Goal: Check status: Check status

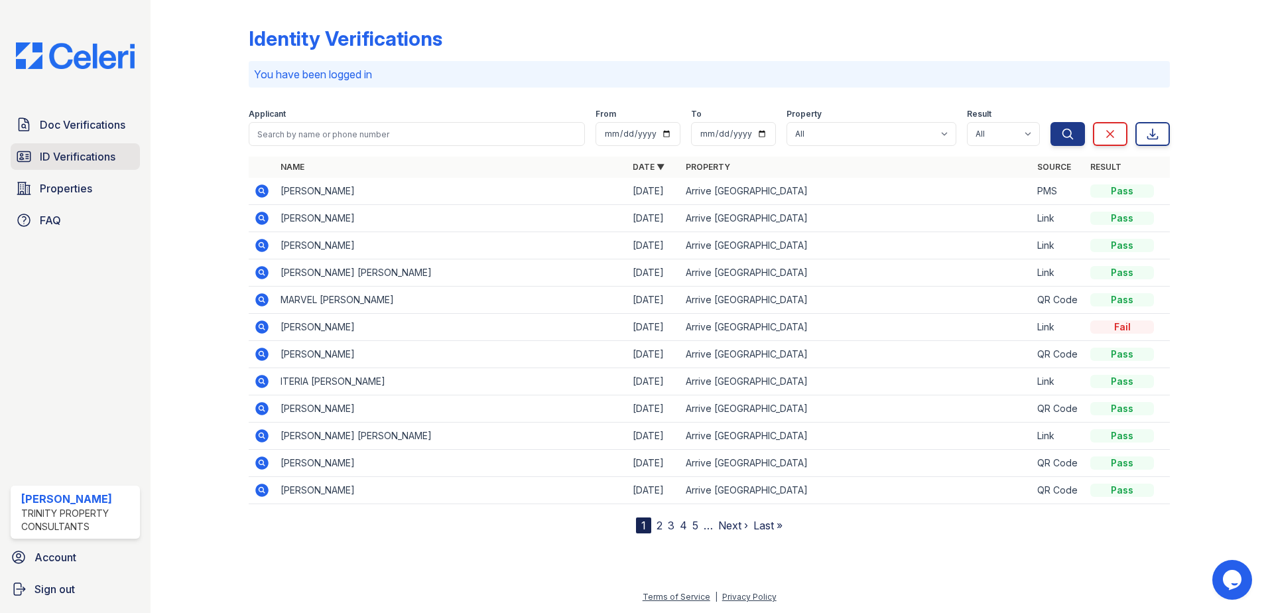
click at [80, 159] on span "ID Verifications" at bounding box center [78, 157] width 76 height 16
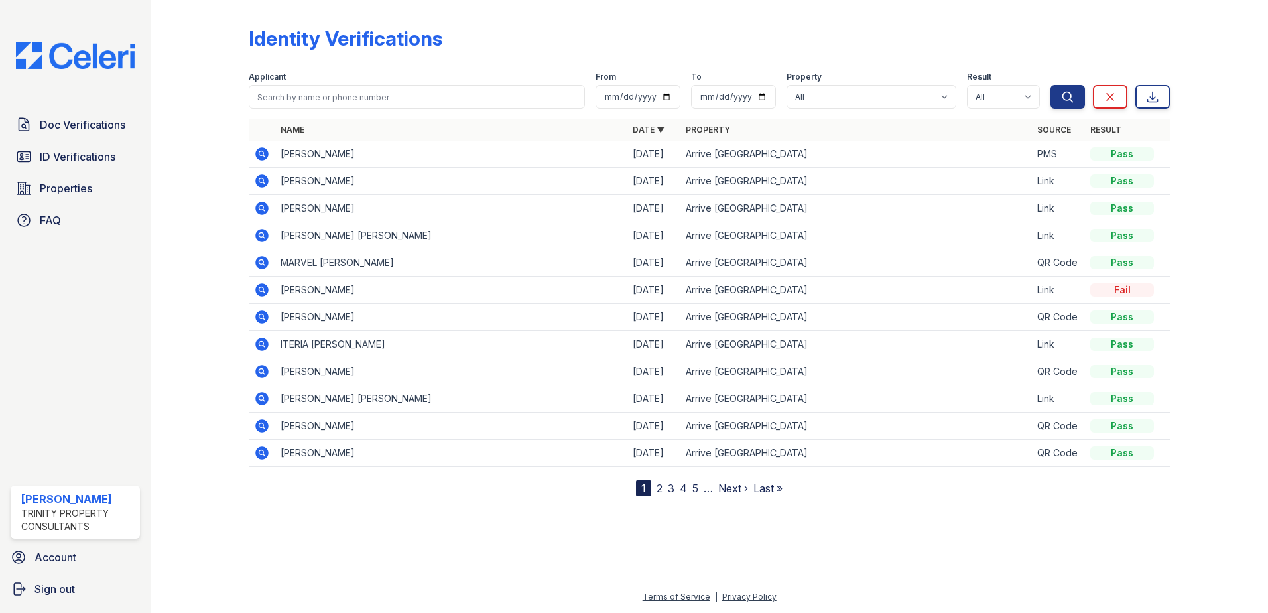
click at [261, 145] on td at bounding box center [262, 154] width 27 height 27
click at [263, 153] on icon at bounding box center [262, 154] width 16 height 16
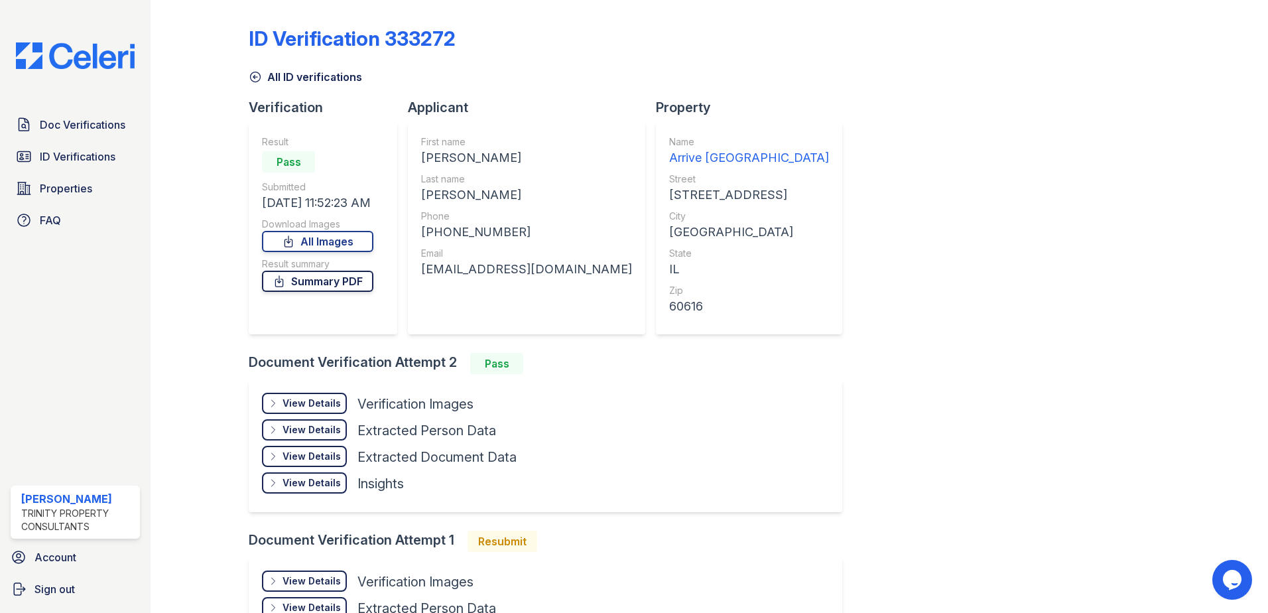
click at [334, 287] on link "Summary PDF" at bounding box center [317, 281] width 111 height 21
click at [76, 159] on span "ID Verifications" at bounding box center [78, 157] width 76 height 16
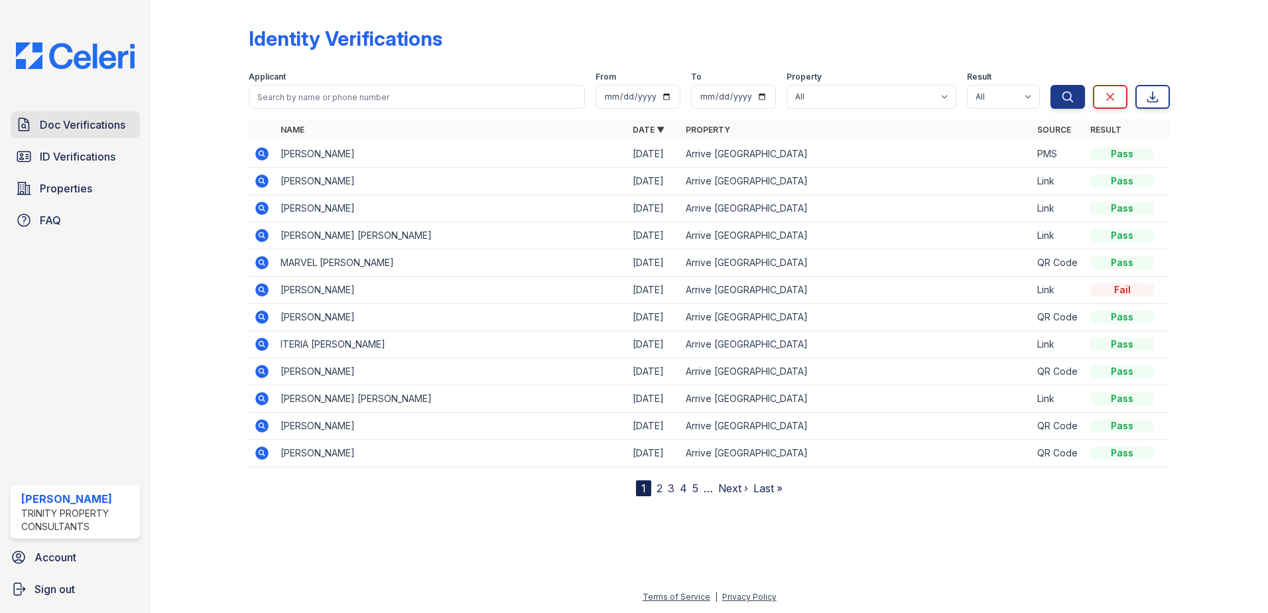
click at [72, 127] on span "Doc Verifications" at bounding box center [83, 125] width 86 height 16
